Goal: Use online tool/utility: Utilize a website feature to perform a specific function

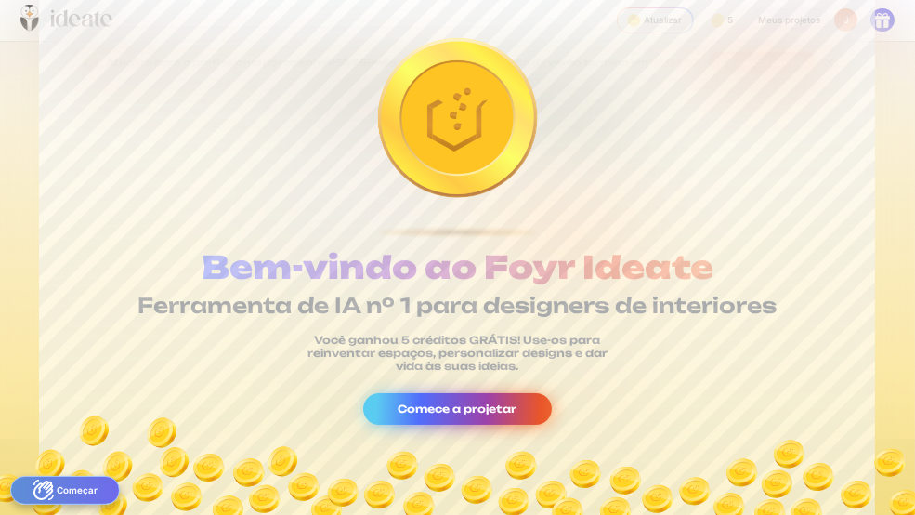
click at [436, 367] on font "Comece a projetar" at bounding box center [457, 408] width 119 height 13
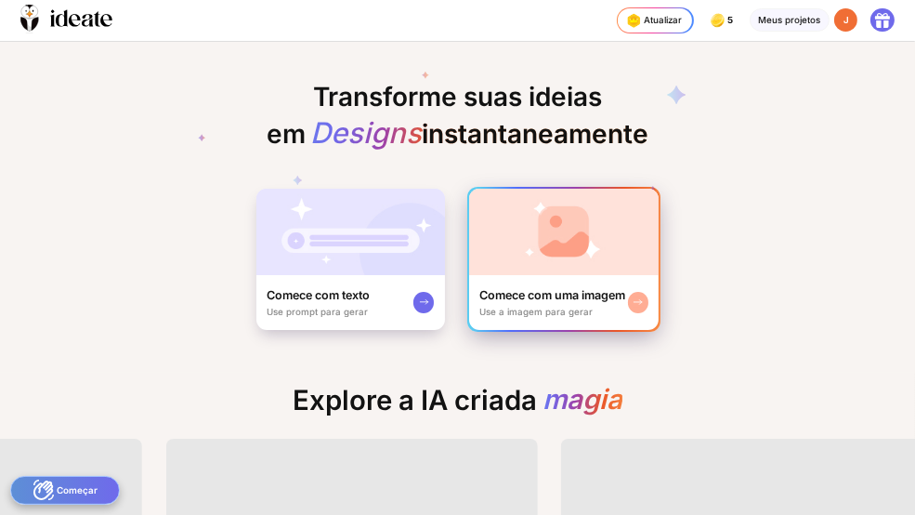
click at [584, 275] on img at bounding box center [564, 232] width 190 height 86
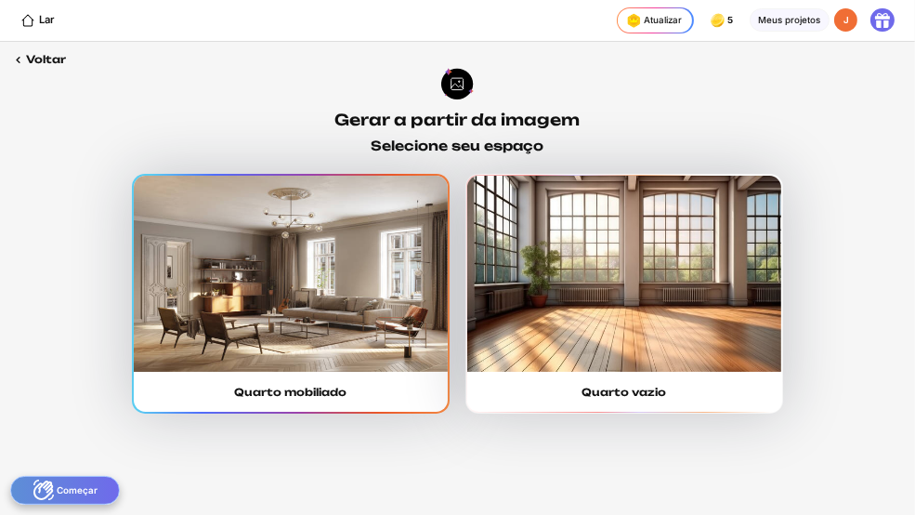
click at [269, 296] on img at bounding box center [291, 273] width 314 height 195
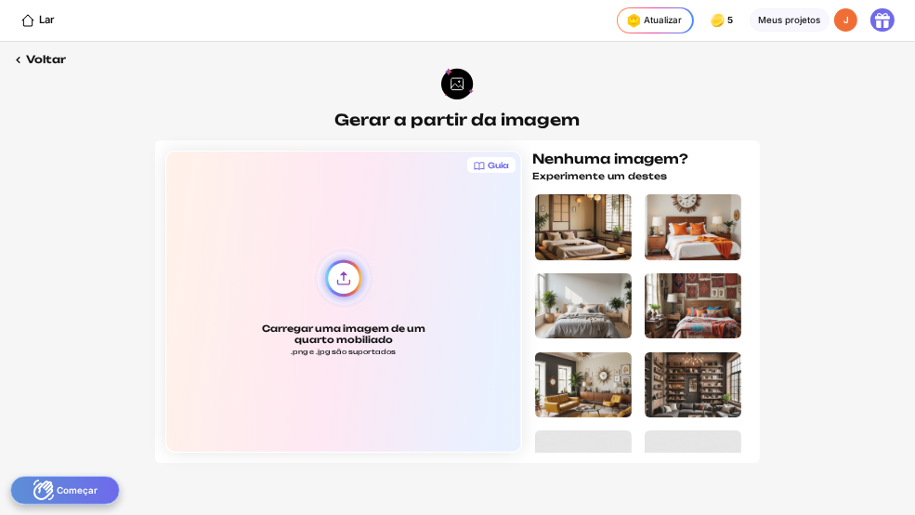
click at [311, 336] on div "Carregar uma imagem de um quarto mobiliado .png e .jpg são suportados" at bounding box center [343, 301] width 356 height 302
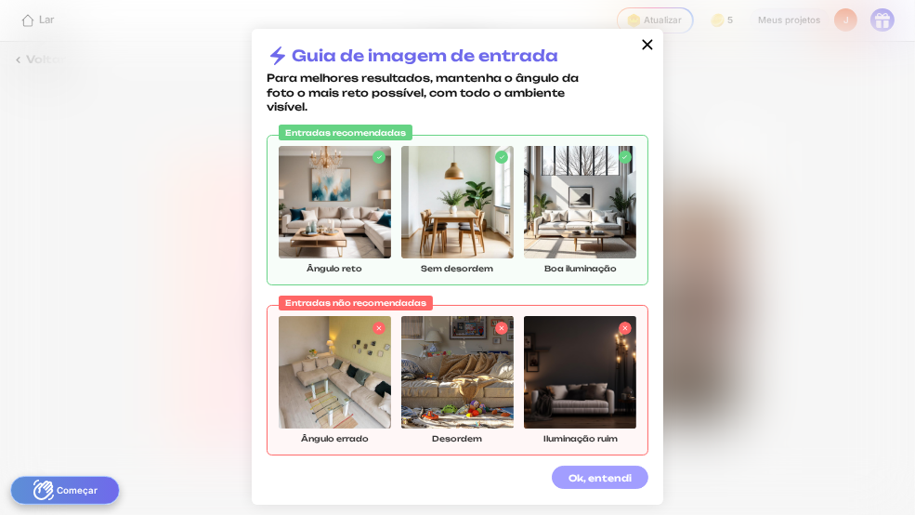
click at [627, 367] on font "Ok, entendi" at bounding box center [599, 477] width 63 height 11
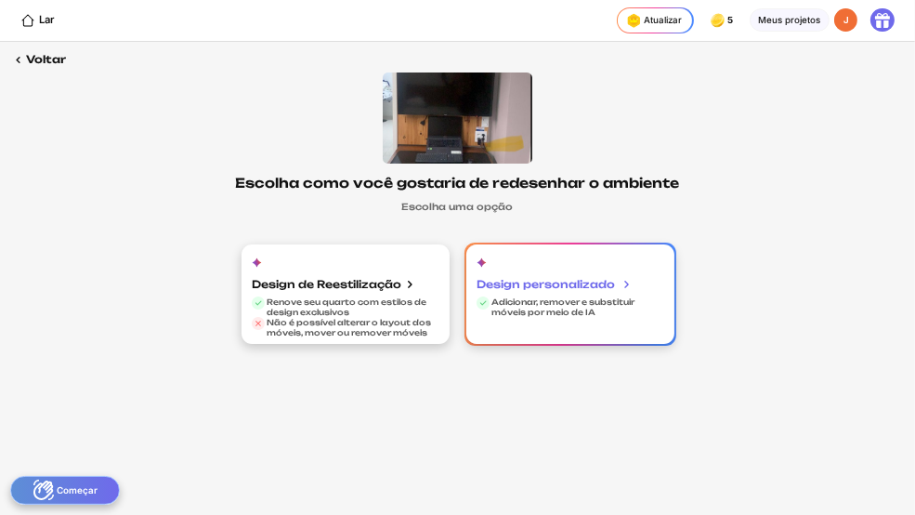
click at [560, 297] on div "Design personalizado" at bounding box center [553, 284] width 155 height 26
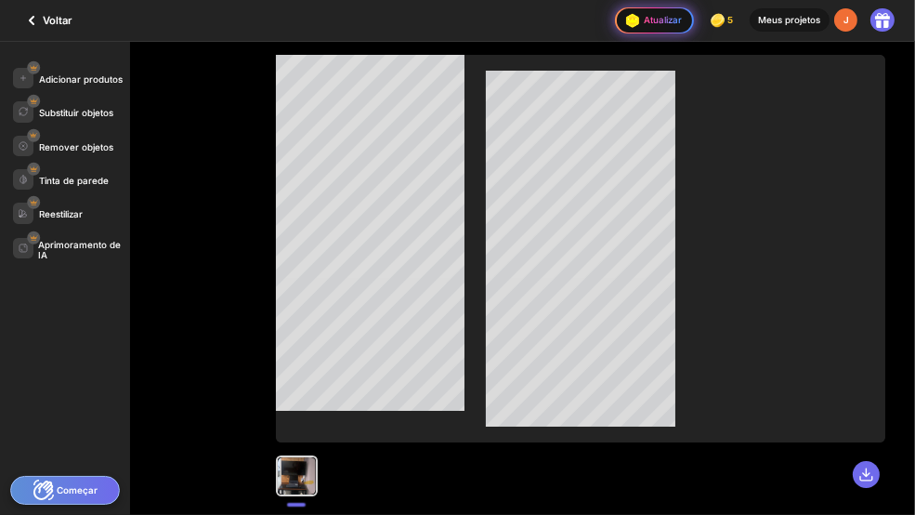
click at [644, 25] on font "Atualizar" at bounding box center [663, 20] width 38 height 10
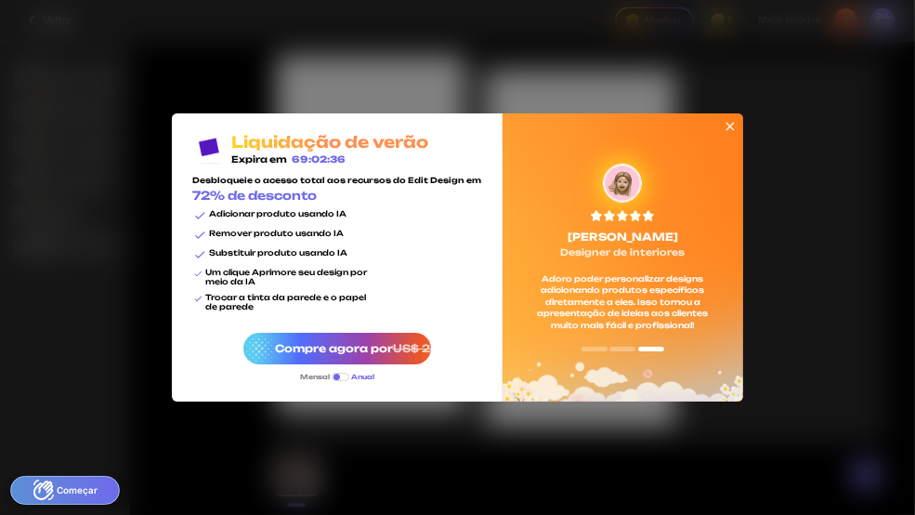
click at [737, 119] on icon at bounding box center [730, 126] width 15 height 15
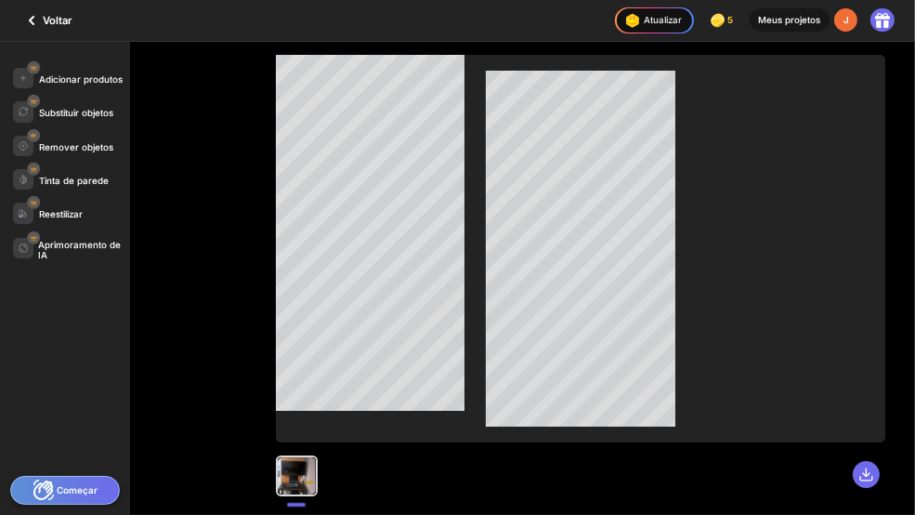
click at [98, 367] on font "Começar" at bounding box center [77, 490] width 41 height 14
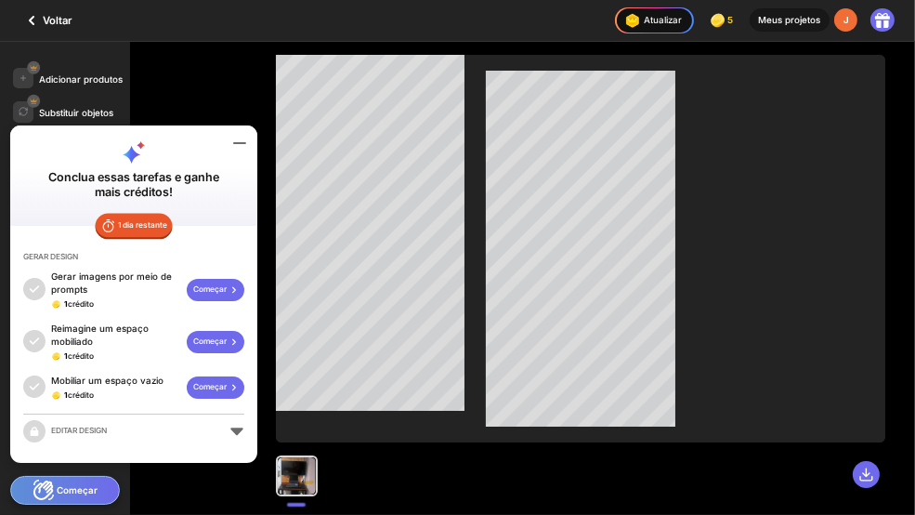
click at [251, 132] on icon at bounding box center [239, 143] width 22 height 22
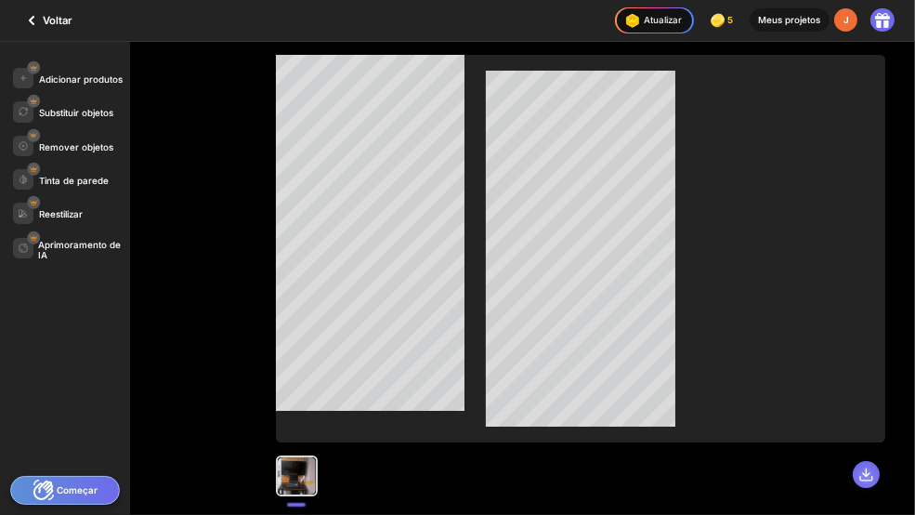
click at [858, 367] on icon at bounding box center [865, 473] width 15 height 15
click at [316, 367] on div at bounding box center [297, 476] width 38 height 38
click at [94, 118] on font "Substituir objetos" at bounding box center [76, 113] width 74 height 10
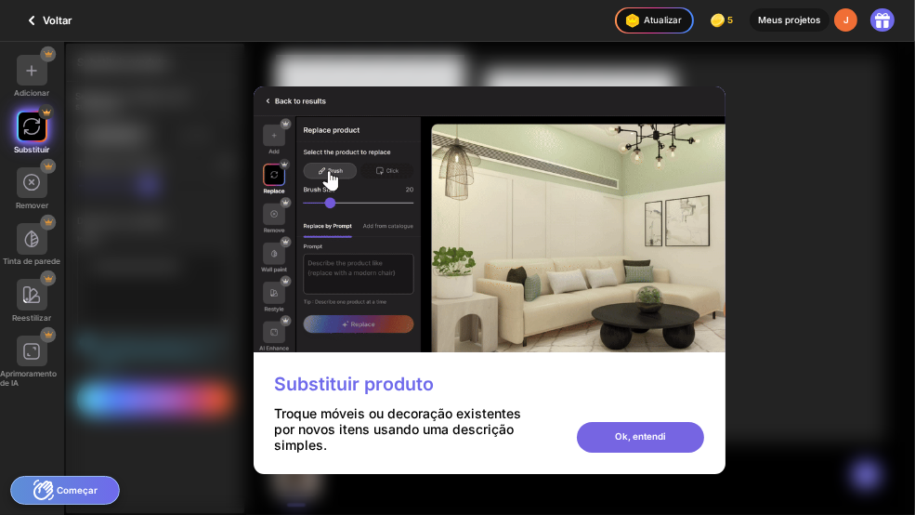
click at [666, 367] on font "Ok, entendi" at bounding box center [640, 436] width 51 height 10
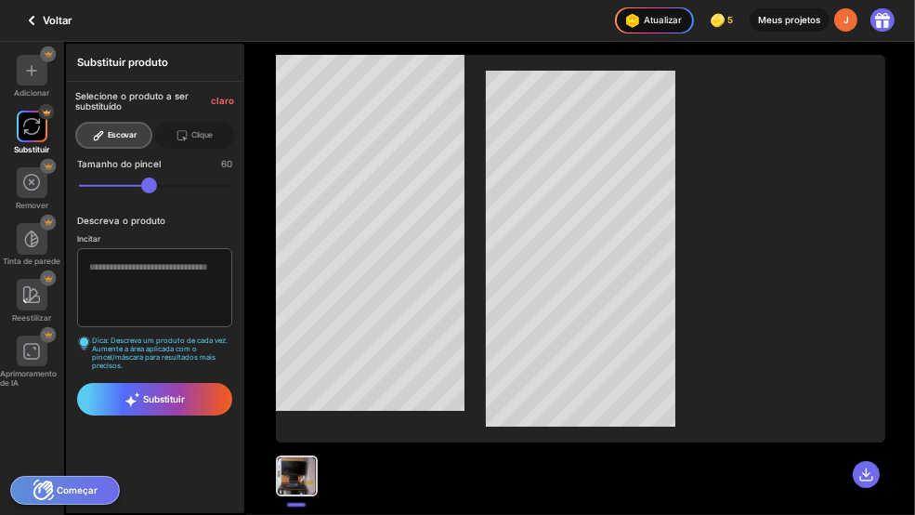
click at [316, 367] on div at bounding box center [297, 476] width 38 height 38
click at [858, 367] on icon at bounding box center [865, 473] width 15 height 15
click at [644, 25] on font "Atualizar" at bounding box center [663, 20] width 38 height 10
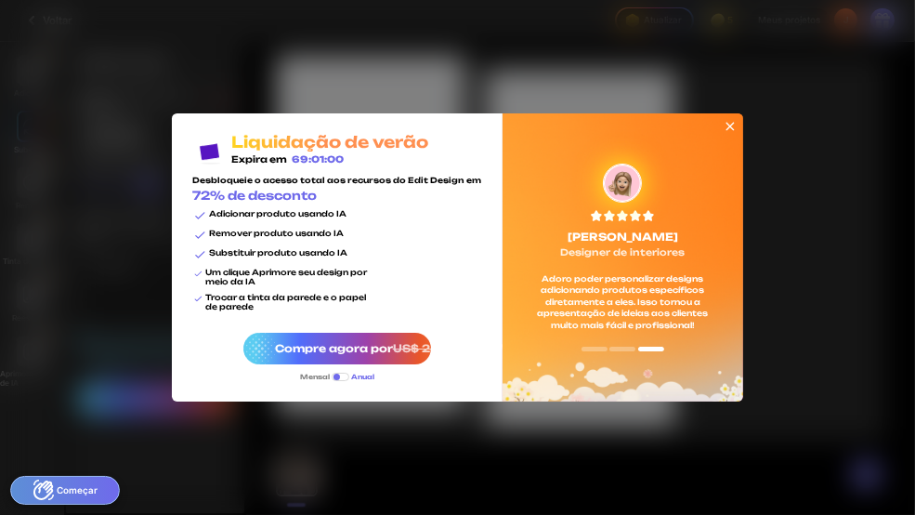
click at [743, 113] on div at bounding box center [730, 127] width 25 height 28
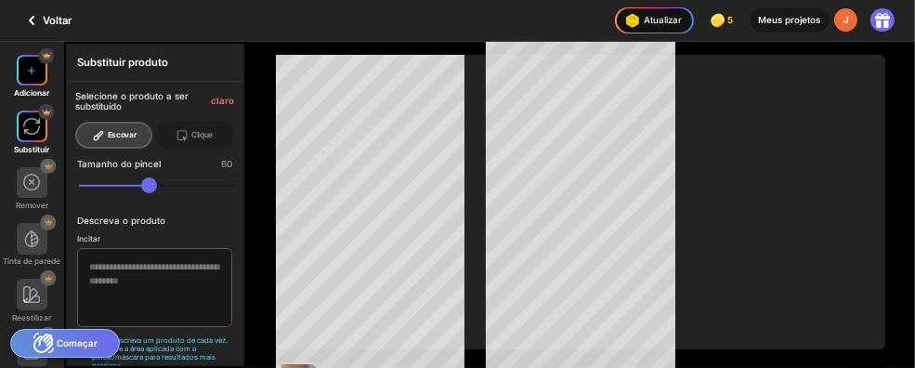
click at [38, 77] on img at bounding box center [31, 70] width 13 height 13
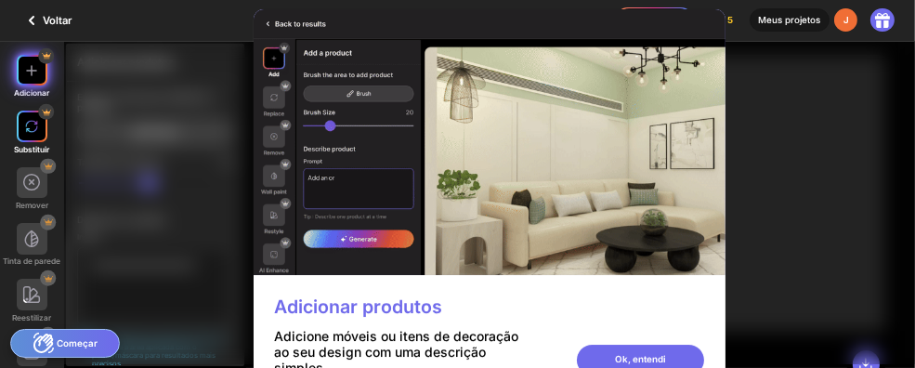
click at [38, 133] on img at bounding box center [31, 126] width 13 height 13
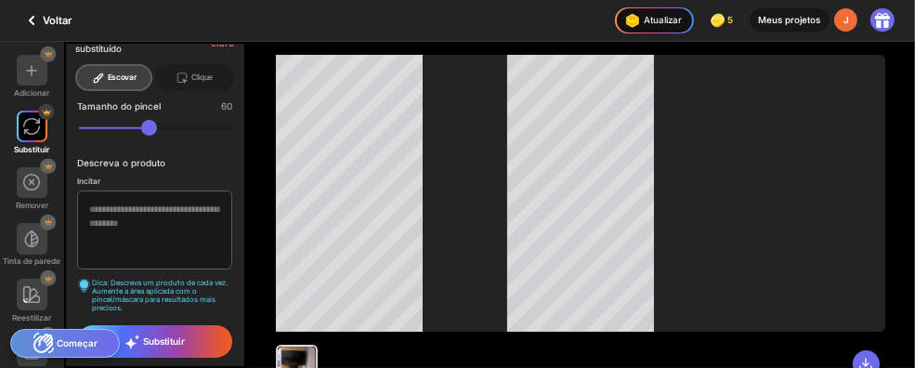
scroll to position [151, 0]
click at [165, 190] on textarea at bounding box center [155, 229] width 156 height 79
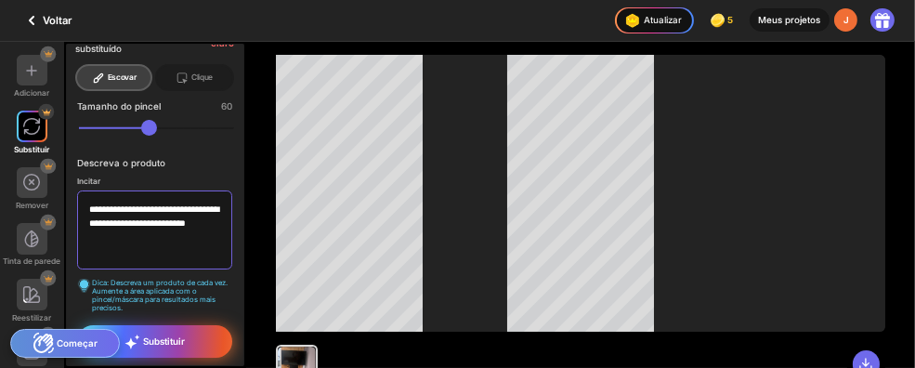
type textarea "**********"
click at [185, 343] on font "Substituir" at bounding box center [164, 341] width 42 height 10
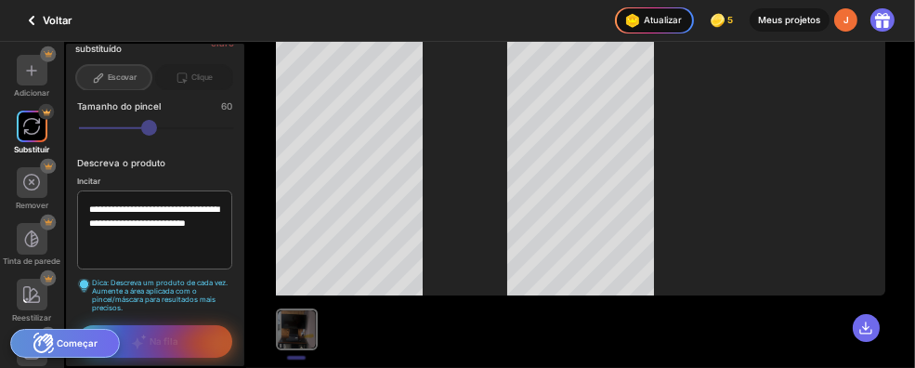
scroll to position [67, 0]
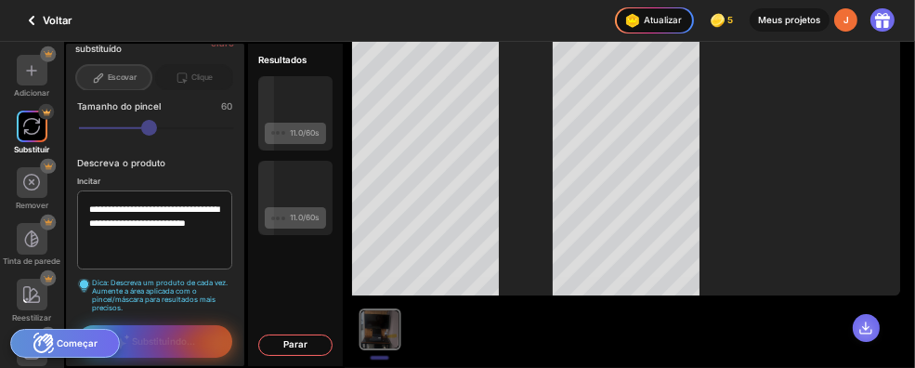
click at [858, 320] on icon at bounding box center [865, 327] width 15 height 15
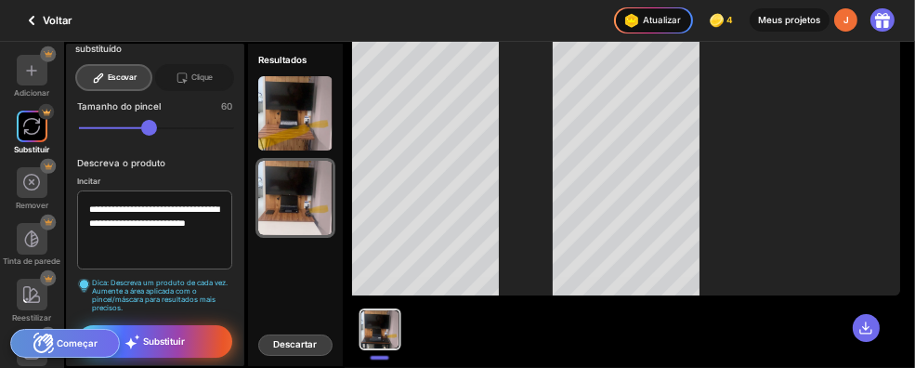
click at [317, 340] on font "Descartar" at bounding box center [295, 344] width 44 height 10
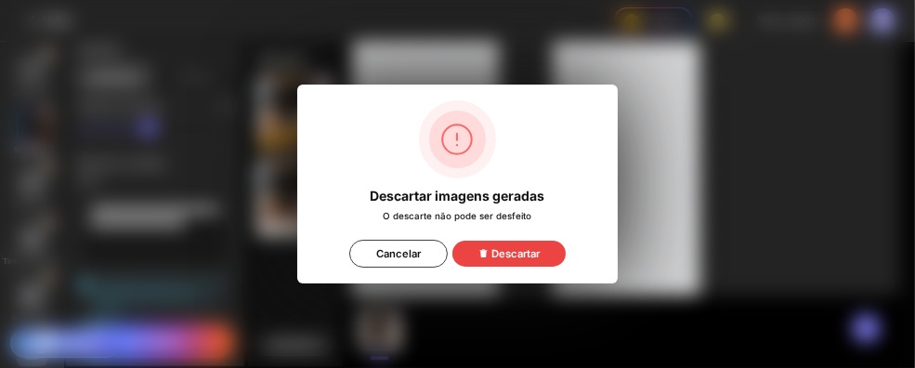
click at [512, 260] on font "Descartar" at bounding box center [515, 253] width 48 height 13
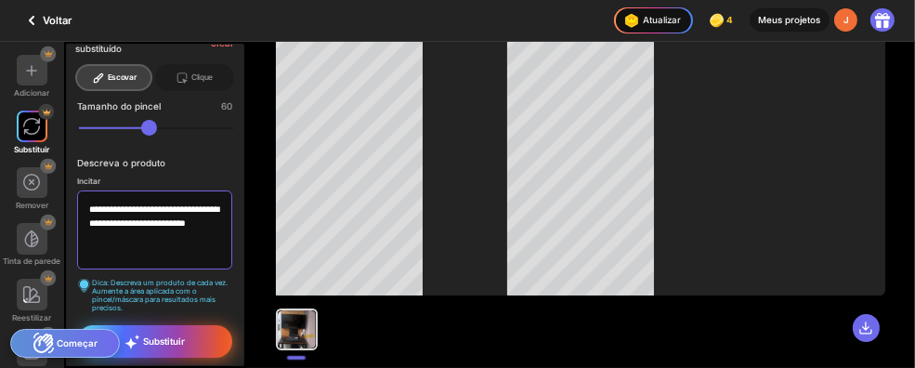
click at [233, 213] on textarea "**********" at bounding box center [155, 229] width 156 height 79
click at [184, 193] on textarea "**********" at bounding box center [155, 229] width 156 height 79
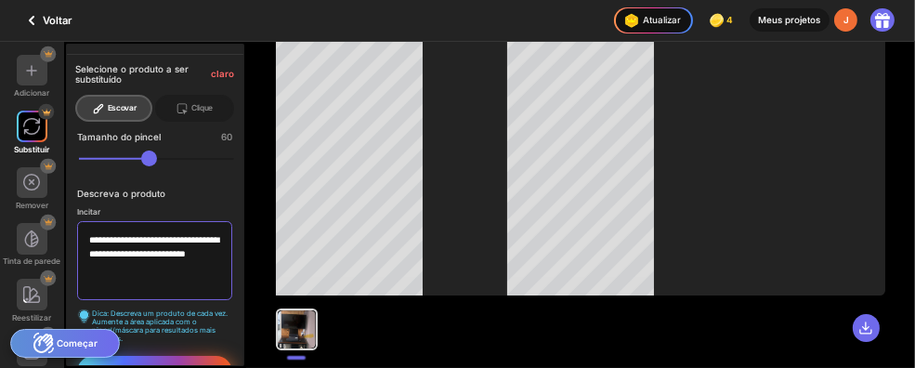
scroll to position [0, 0]
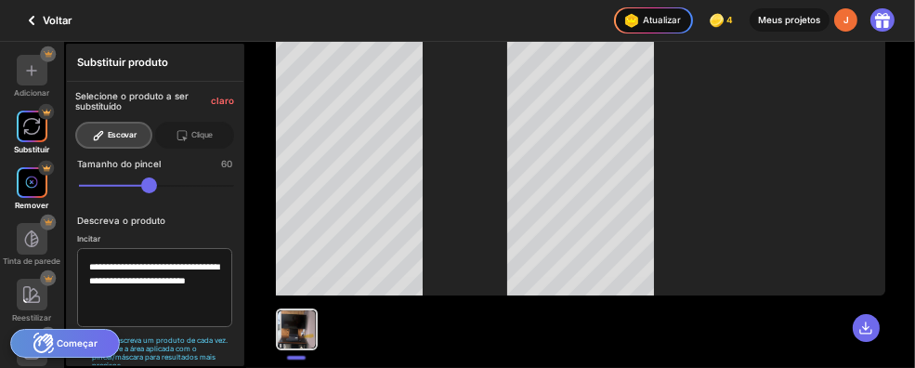
click at [33, 189] on img at bounding box center [31, 182] width 13 height 13
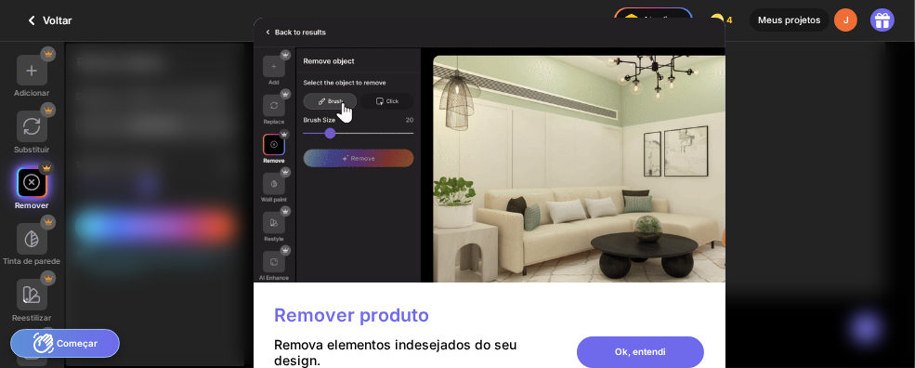
click at [565, 250] on img at bounding box center [490, 151] width 472 height 266
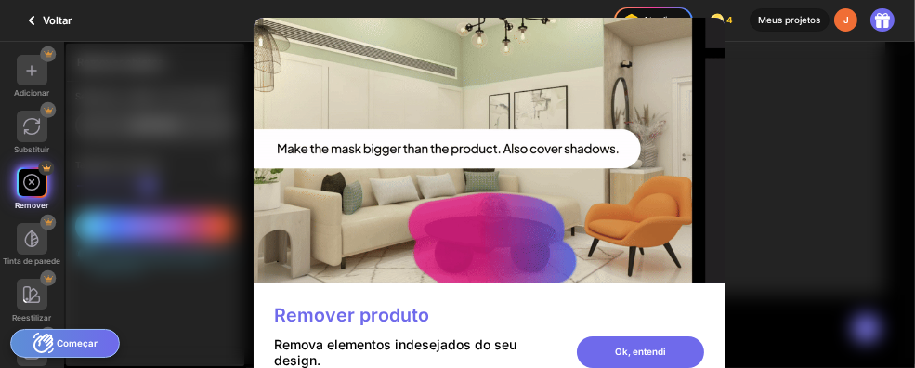
click at [397, 326] on font "Remover produto" at bounding box center [351, 315] width 155 height 22
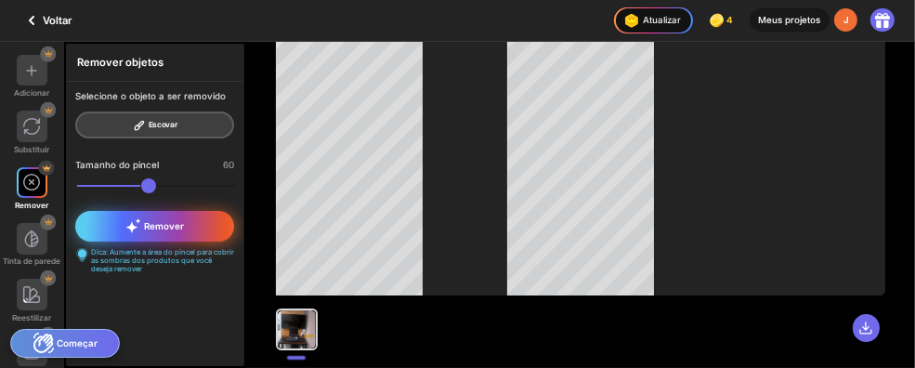
click at [184, 231] on font "Remover" at bounding box center [164, 226] width 40 height 10
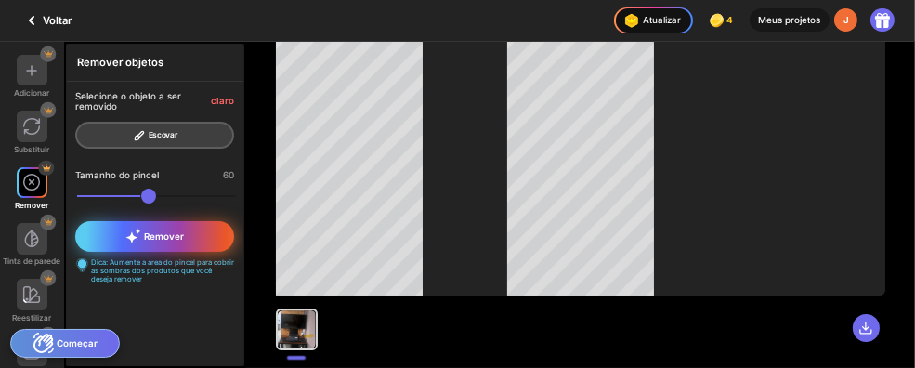
click at [184, 241] on font "Remover" at bounding box center [164, 236] width 40 height 10
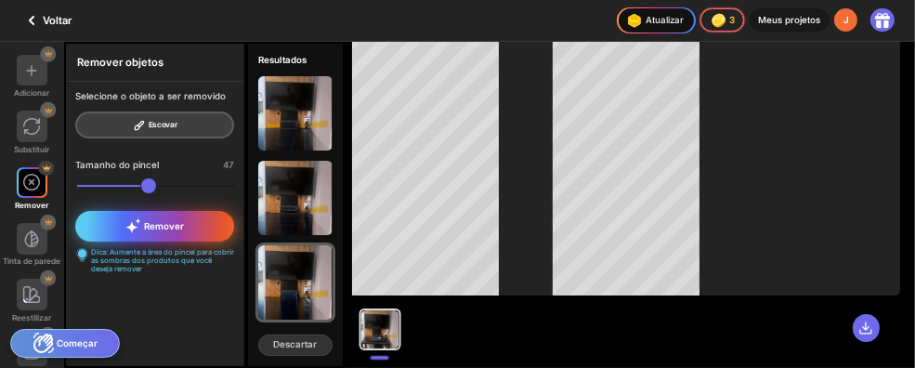
drag, startPoint x: 206, startPoint y: 237, endPoint x: 179, endPoint y: 235, distance: 27.0
type input "**"
click at [179, 194] on input "range" at bounding box center [156, 186] width 158 height 16
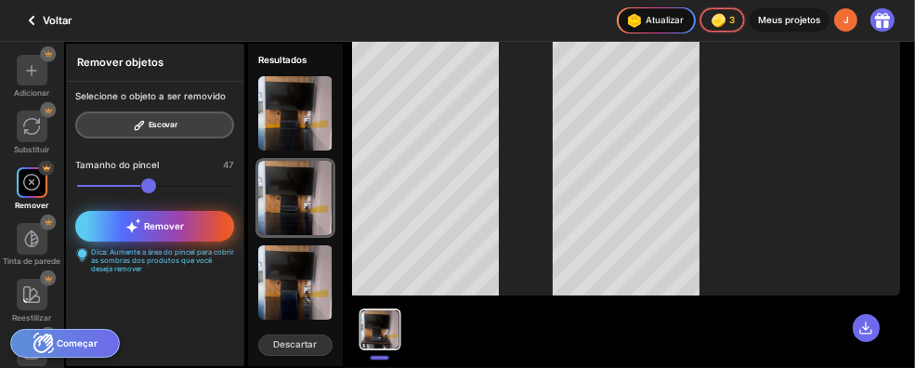
click at [184, 231] on font "Remover" at bounding box center [164, 226] width 40 height 10
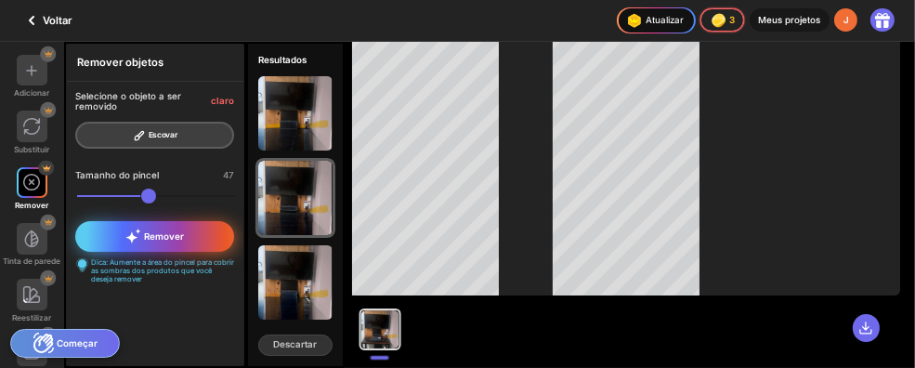
click at [184, 241] on font "Remover" at bounding box center [164, 236] width 40 height 10
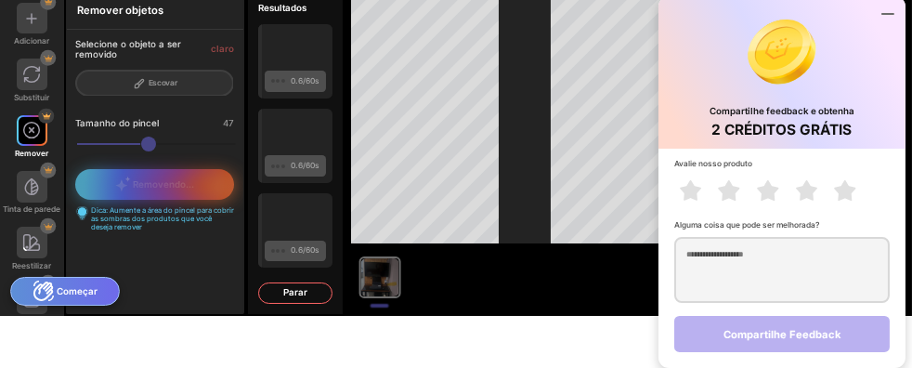
scroll to position [118, 0]
click at [828, 176] on icon at bounding box center [847, 192] width 39 height 33
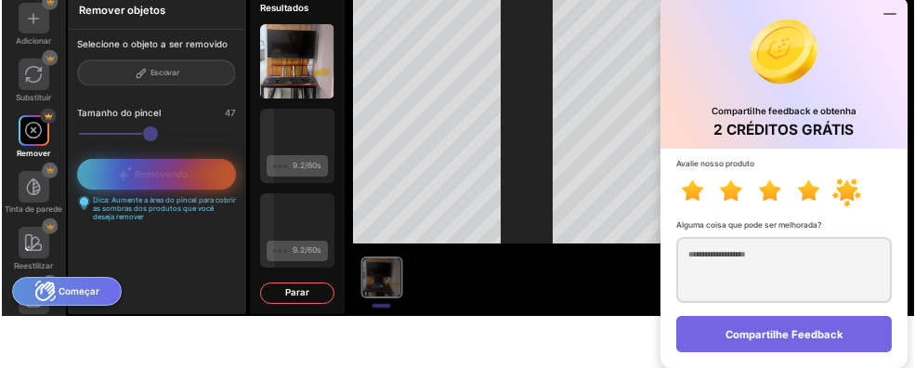
scroll to position [0, 0]
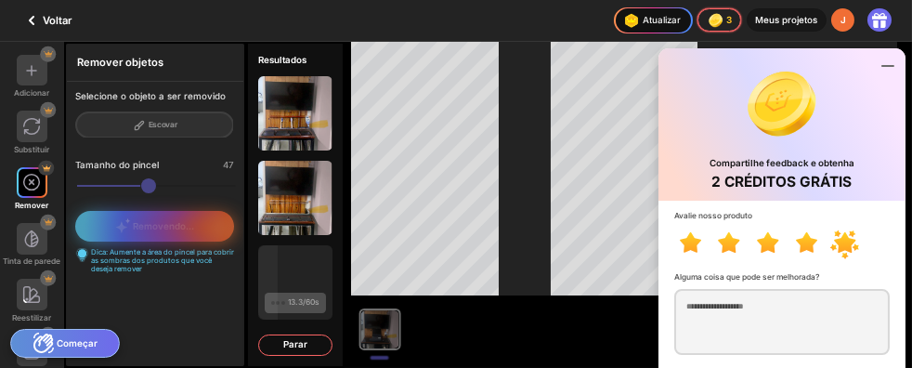
click at [887, 77] on icon at bounding box center [888, 66] width 22 height 22
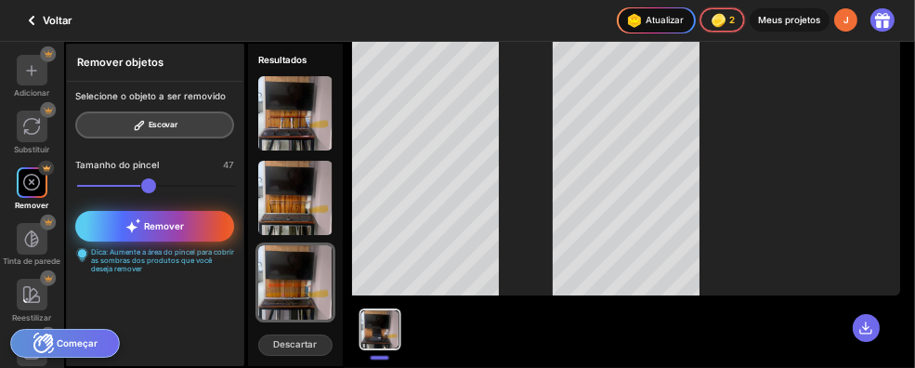
click at [343, 324] on div "Descartar" at bounding box center [295, 345] width 95 height 42
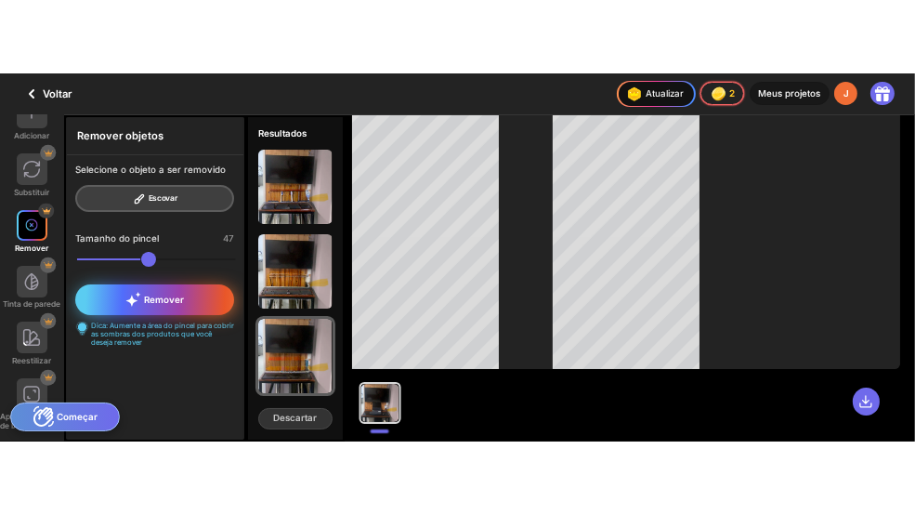
scroll to position [131, 0]
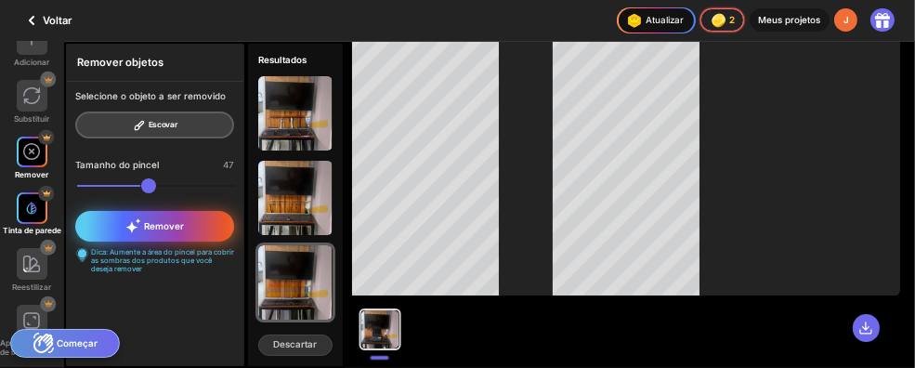
click at [38, 202] on img at bounding box center [31, 208] width 13 height 13
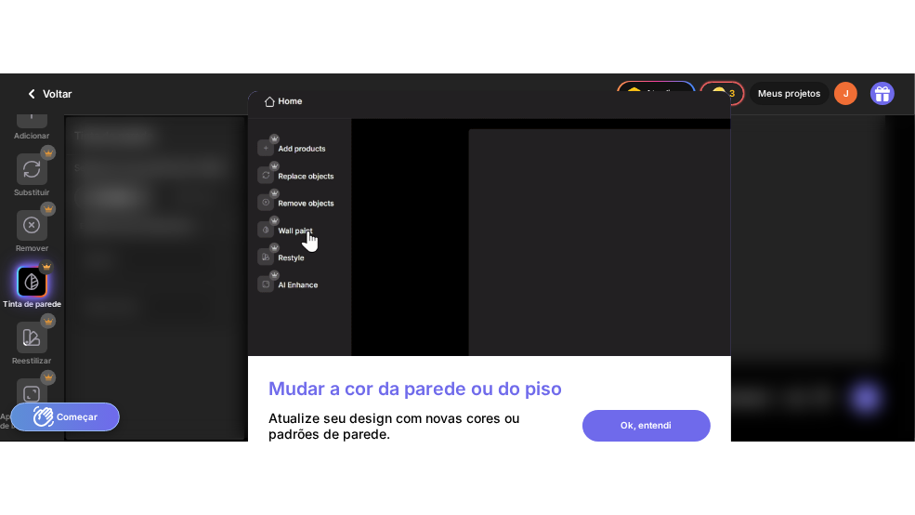
scroll to position [0, 0]
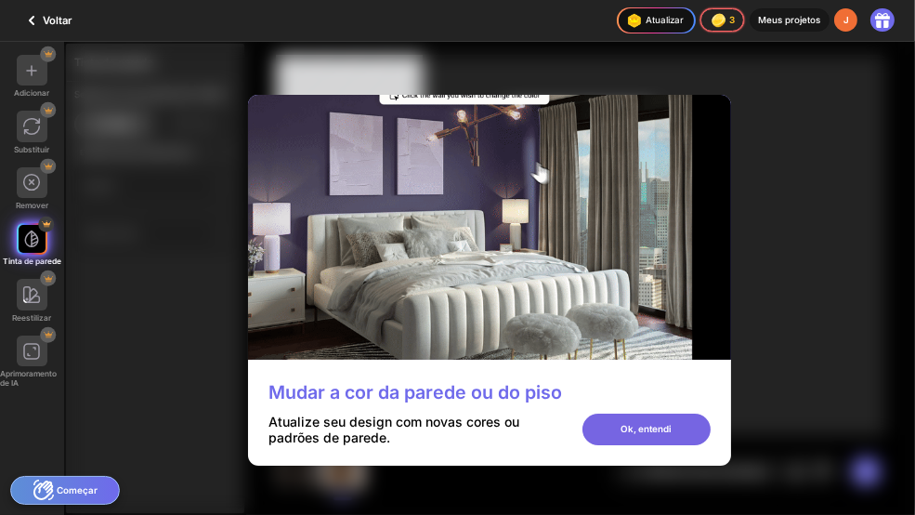
click at [671, 367] on font "Ok, entendi" at bounding box center [645, 428] width 51 height 10
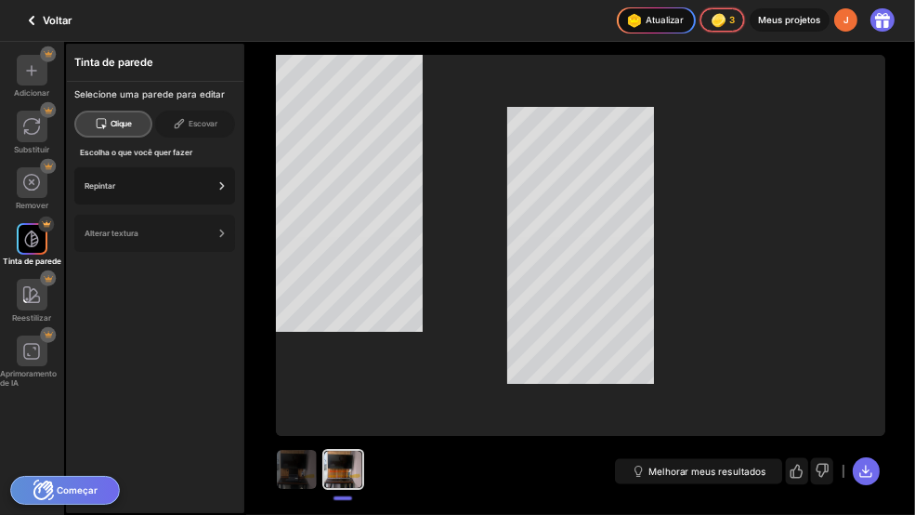
click at [144, 190] on div "Repintar" at bounding box center [149, 185] width 128 height 9
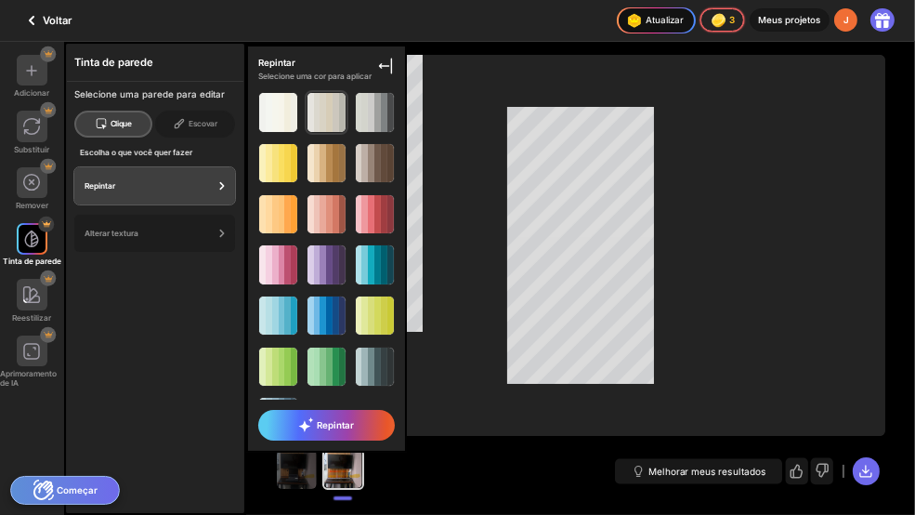
click at [332, 131] on div at bounding box center [329, 112] width 7 height 38
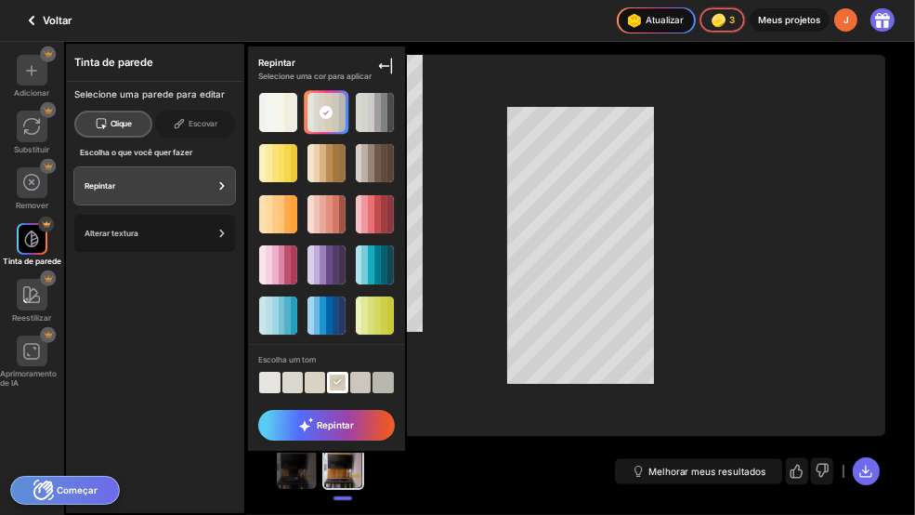
click at [138, 238] on font "Alterar textura" at bounding box center [112, 232] width 54 height 9
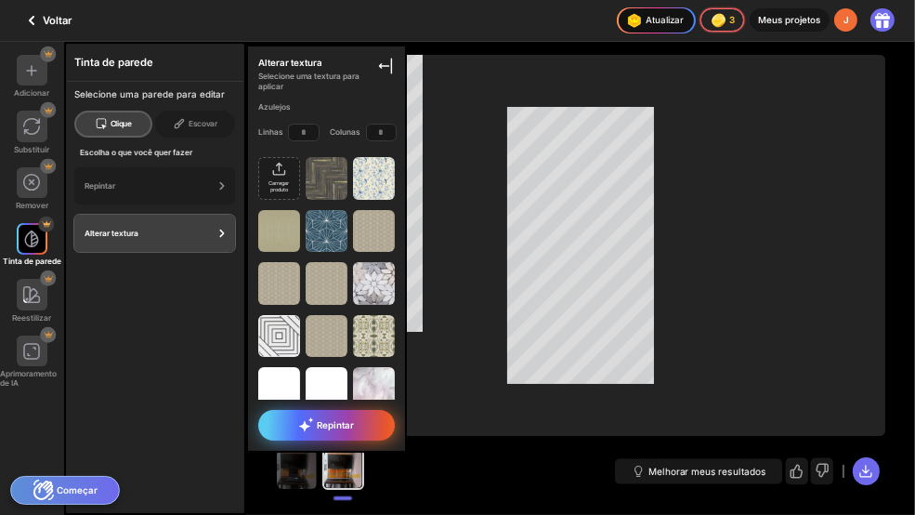
click at [354, 367] on font "Repintar" at bounding box center [335, 425] width 37 height 10
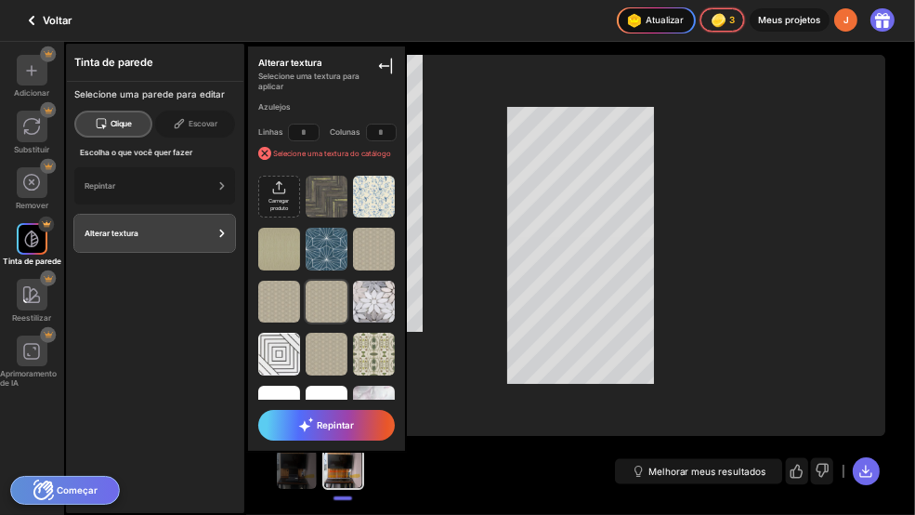
click at [347, 322] on img at bounding box center [327, 301] width 42 height 42
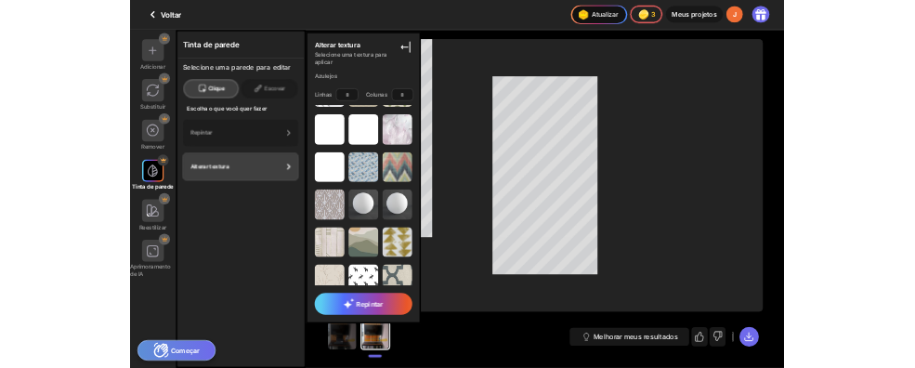
scroll to position [279, 0]
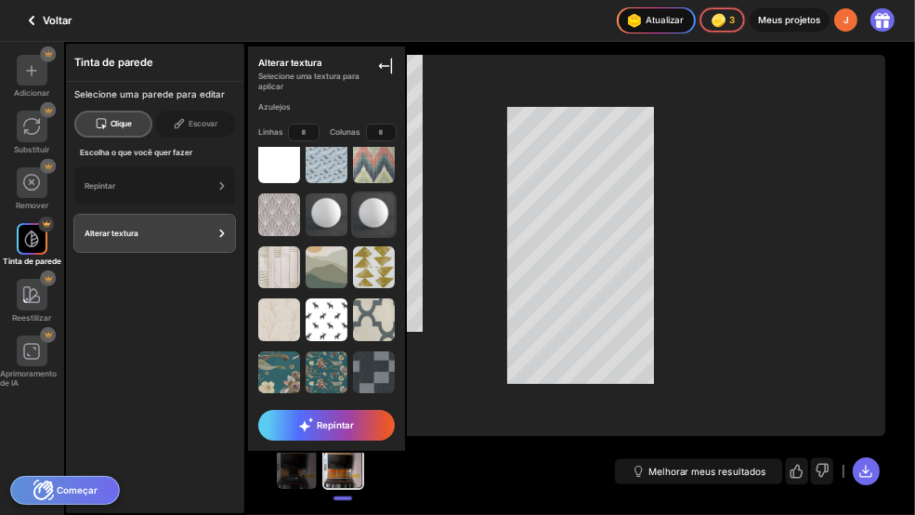
click at [395, 235] on img at bounding box center [374, 214] width 42 height 42
click at [354, 367] on font "Repintar" at bounding box center [335, 425] width 37 height 10
click at [132, 128] on font "Clique" at bounding box center [121, 123] width 21 height 9
